Goal: Transaction & Acquisition: Purchase product/service

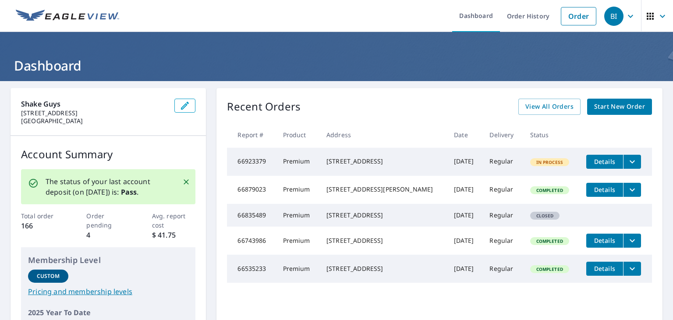
click at [594, 104] on span "Start New Order" at bounding box center [619, 106] width 51 height 11
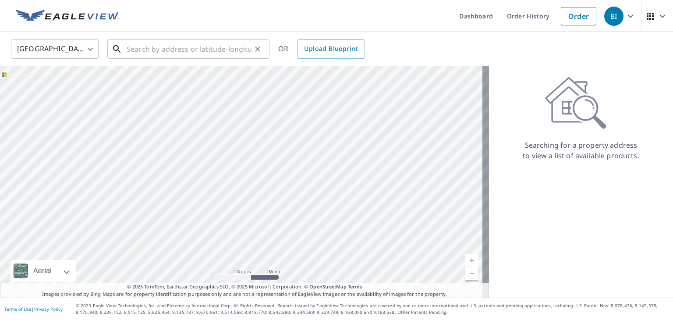
click at [174, 52] on input "text" at bounding box center [189, 49] width 125 height 25
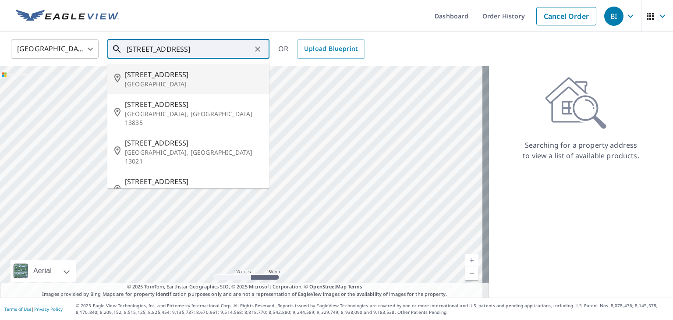
click at [172, 76] on span "[STREET_ADDRESS]" at bounding box center [194, 74] width 138 height 11
type input "[STREET_ADDRESS]"
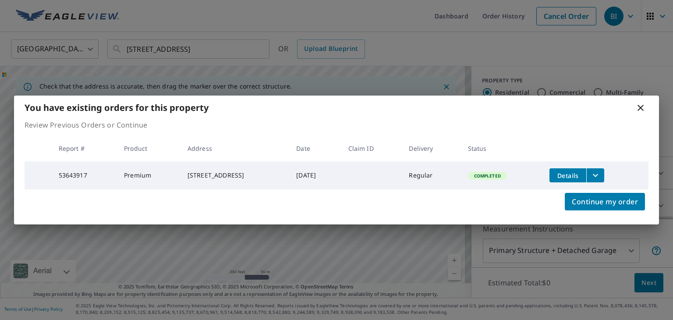
click at [601, 176] on icon "filesDropdownBtn-53643917" at bounding box center [595, 175] width 11 height 11
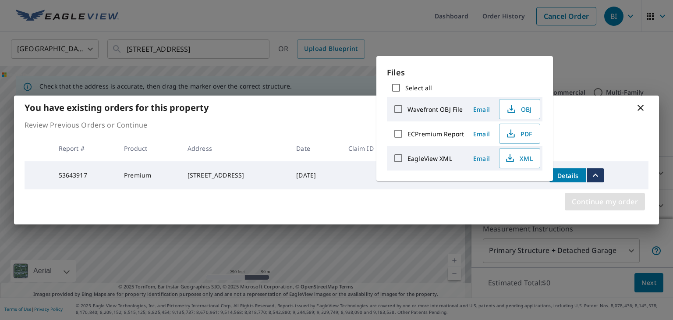
click at [596, 202] on span "Continue my order" at bounding box center [605, 201] width 66 height 12
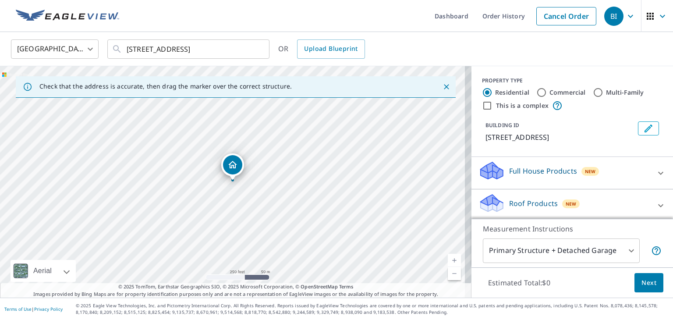
scroll to position [35, 0]
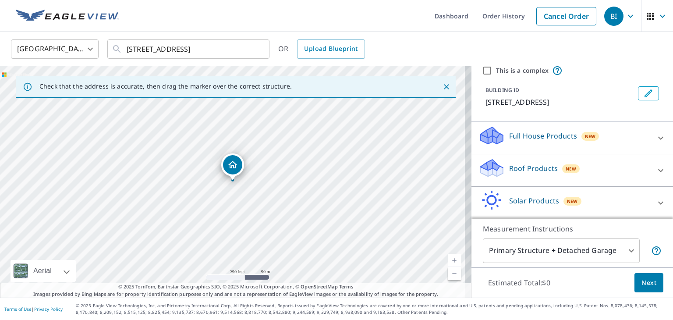
click at [650, 137] on div at bounding box center [660, 138] width 21 height 21
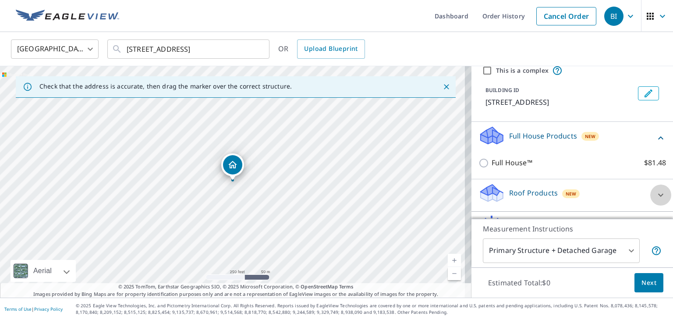
click at [656, 192] on icon at bounding box center [661, 195] width 11 height 11
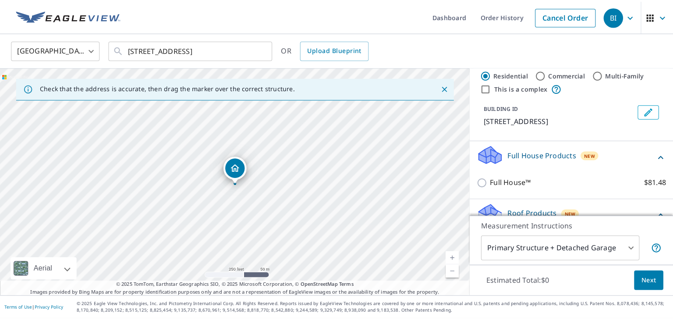
scroll to position [14, 0]
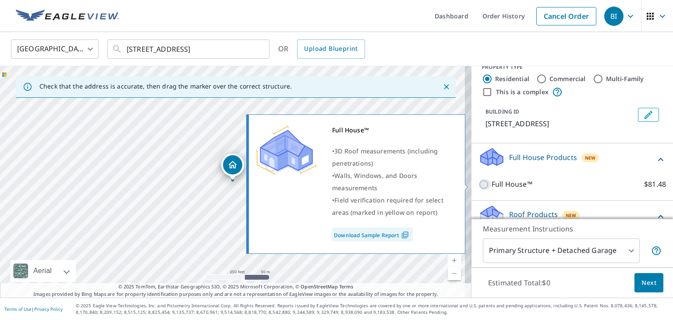
click at [479, 184] on input "Full House™ $81.48" at bounding box center [485, 184] width 13 height 11
checkbox input "true"
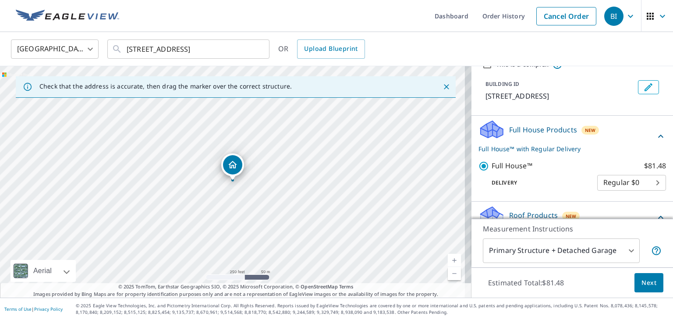
scroll to position [0, 0]
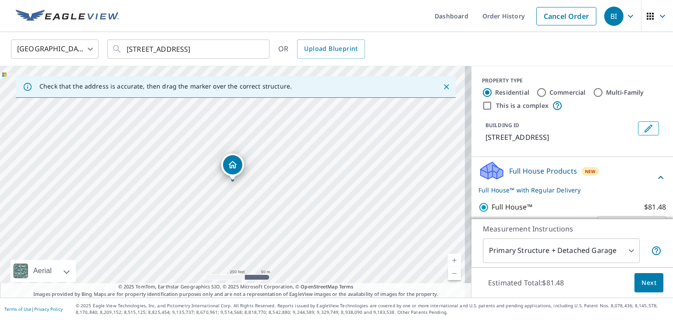
click at [648, 279] on span "Next" at bounding box center [649, 282] width 15 height 11
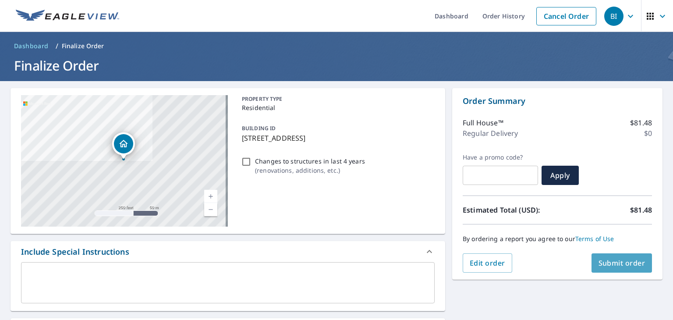
click at [613, 256] on button "Submit order" at bounding box center [622, 262] width 61 height 19
checkbox input "true"
